Goal: Check status

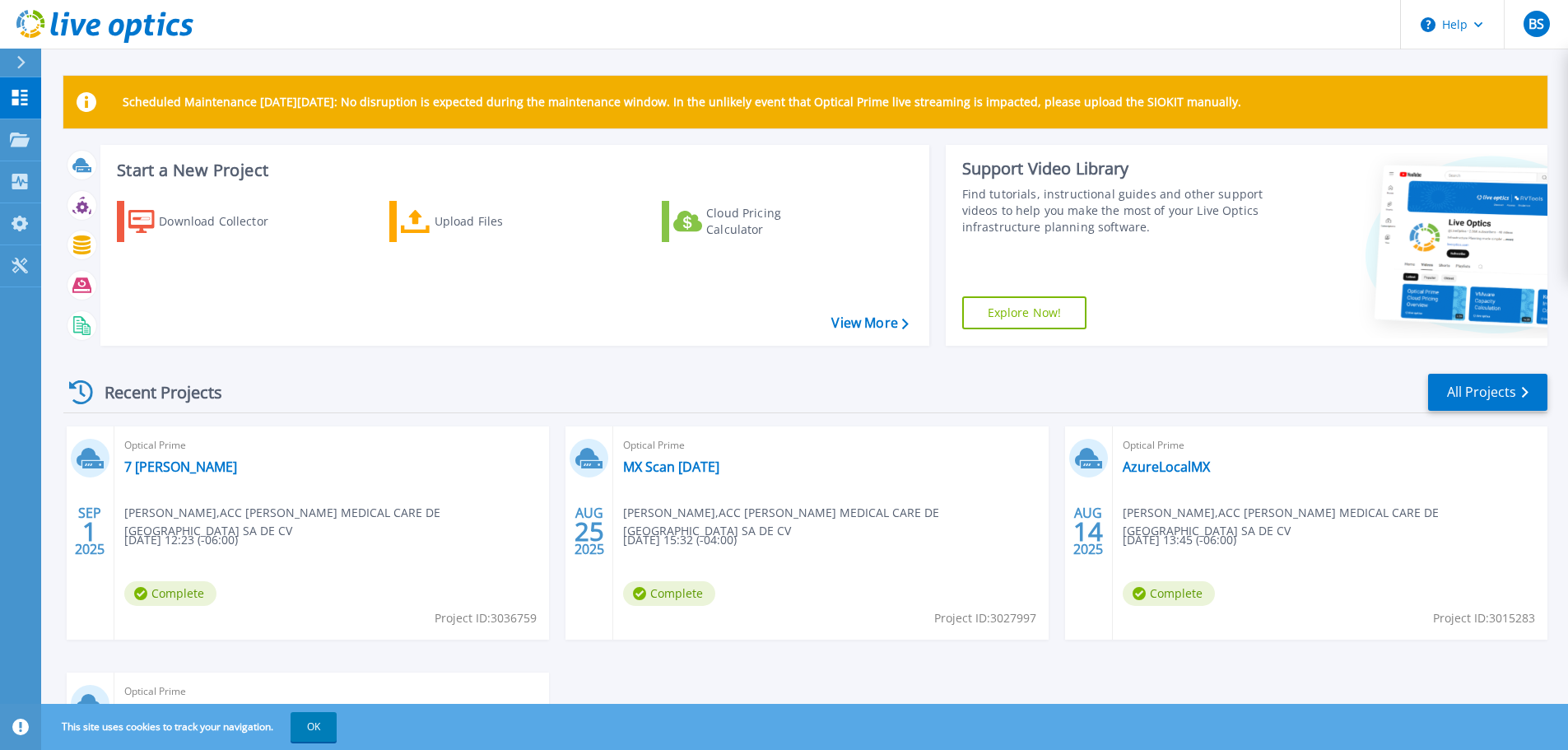
click at [173, 592] on span "Complete" at bounding box center [170, 593] width 92 height 25
click at [194, 507] on span "Bulat Sultanov , ACC FRESENIUS MEDICAL CARE DE MEXICO SA DE CV" at bounding box center [336, 521] width 424 height 36
click at [153, 468] on link "7 Dias" at bounding box center [180, 466] width 113 height 16
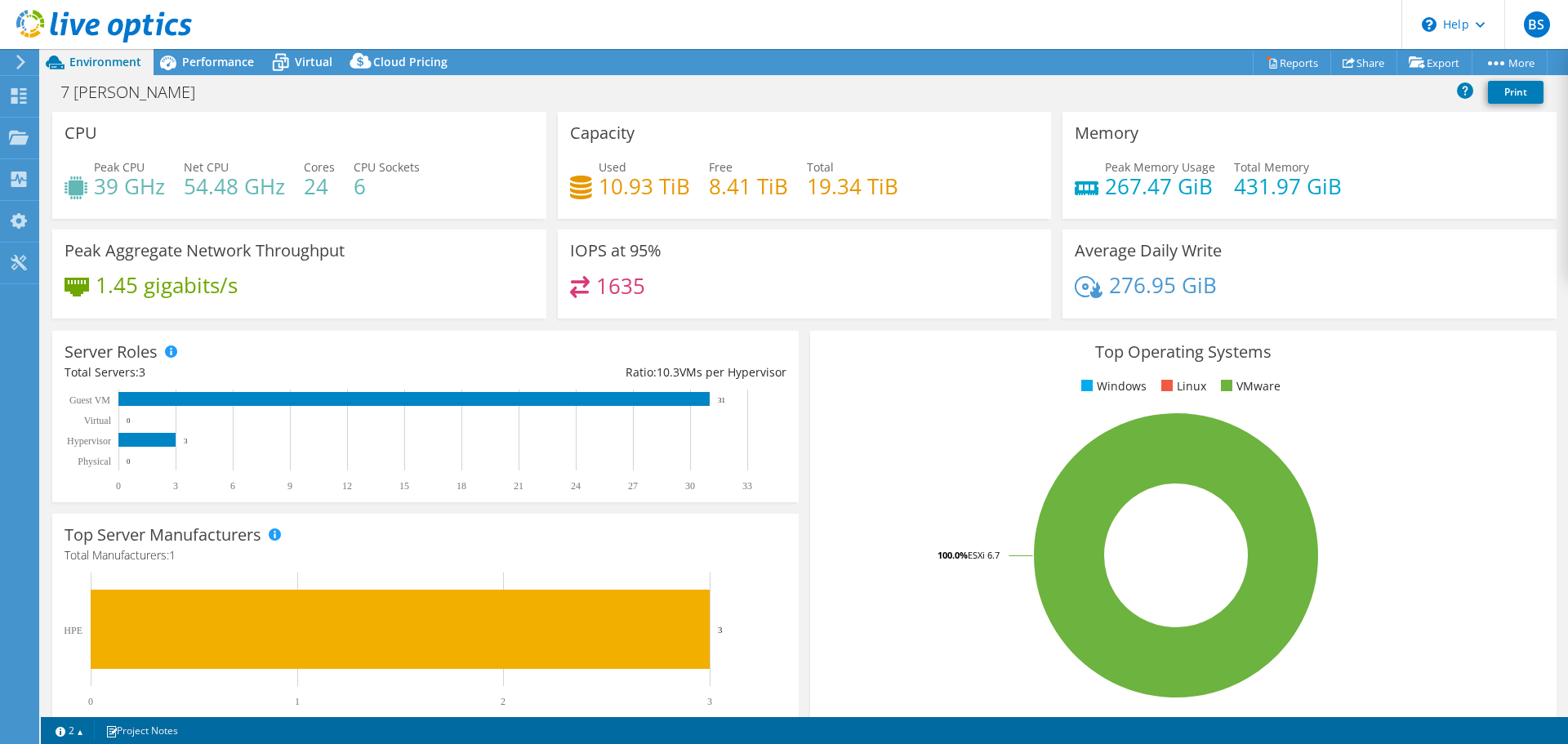
select select "USD"
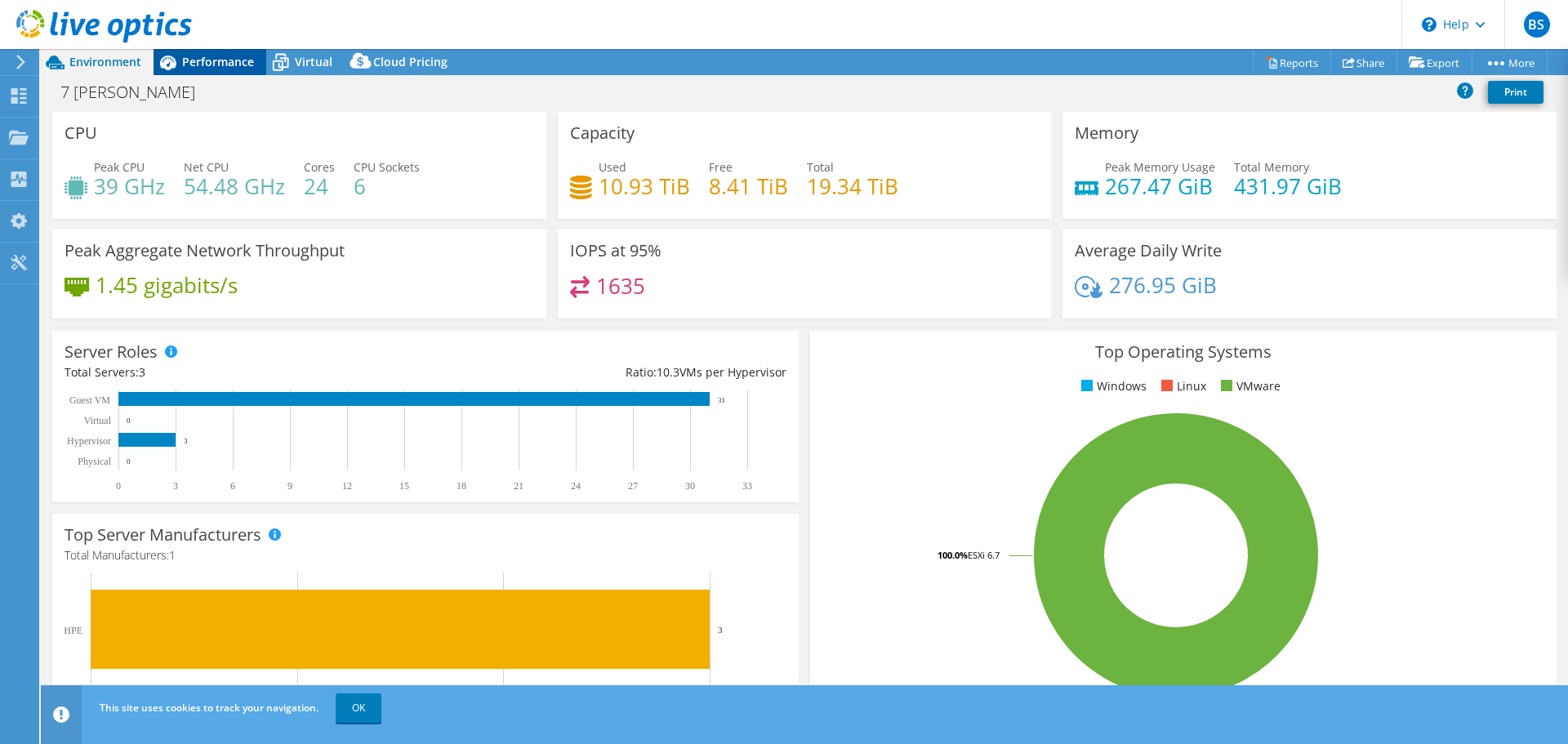
click at [220, 62] on span "Performance" at bounding box center [218, 61] width 72 height 16
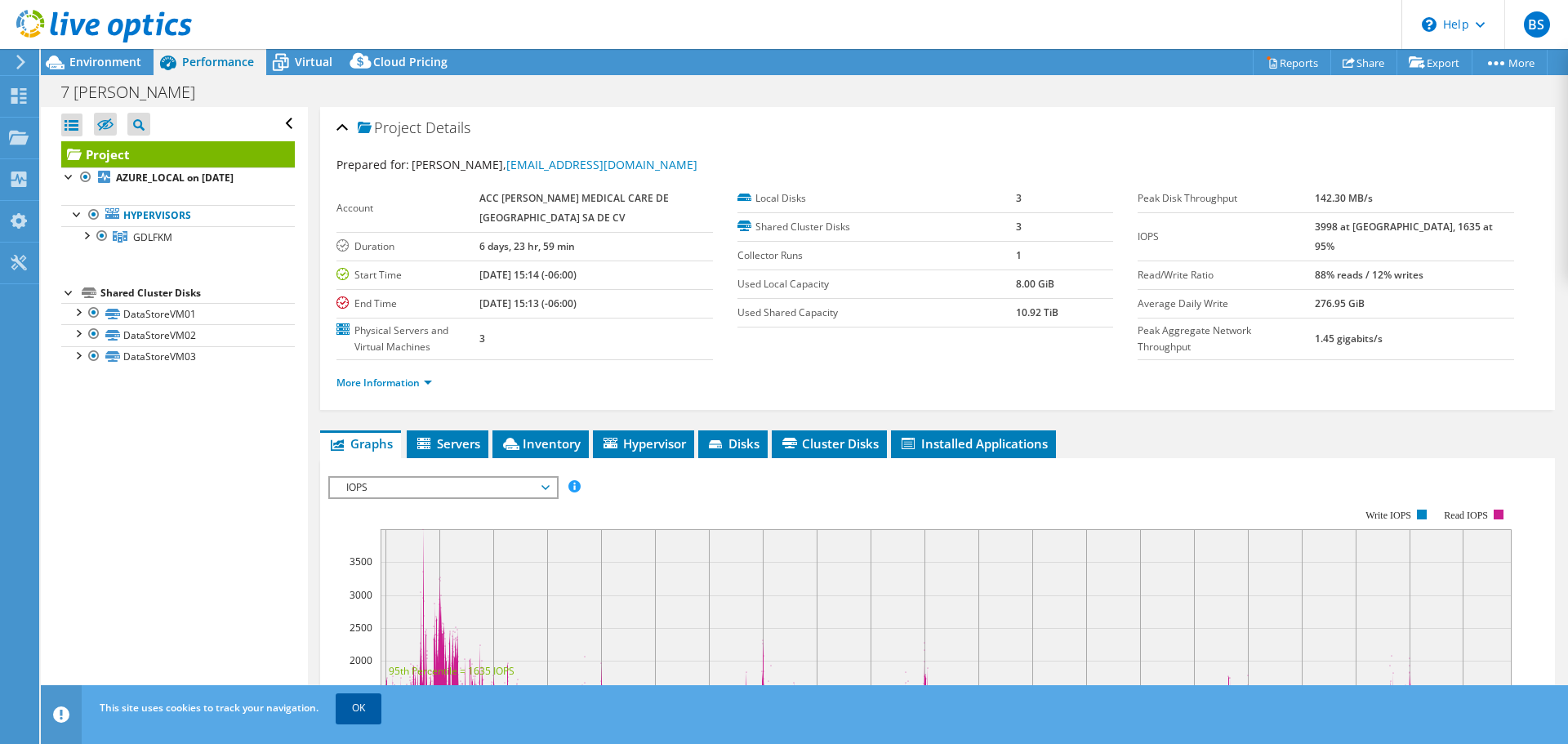
click at [362, 706] on link "OK" at bounding box center [359, 707] width 46 height 30
